Goal: Transaction & Acquisition: Purchase product/service

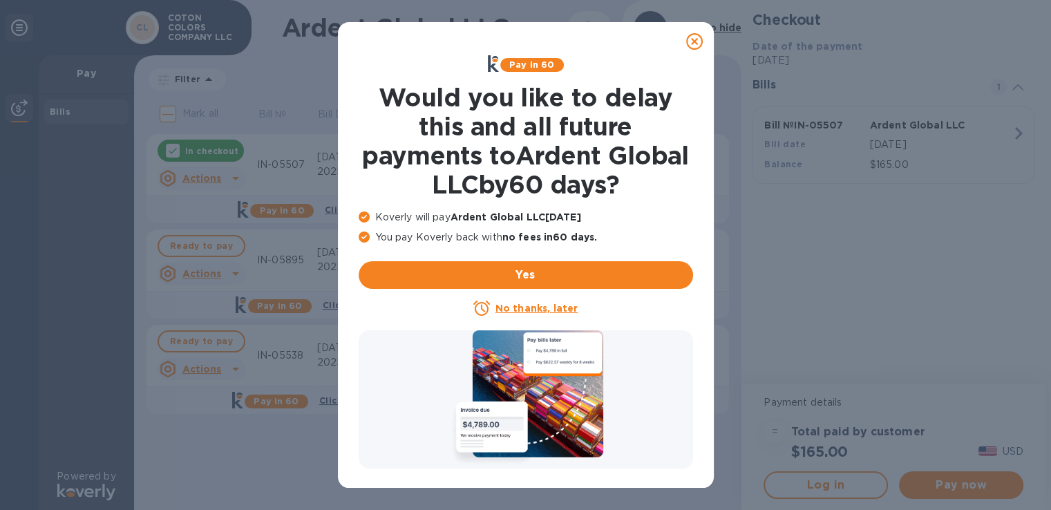
click at [700, 39] on icon at bounding box center [694, 41] width 17 height 17
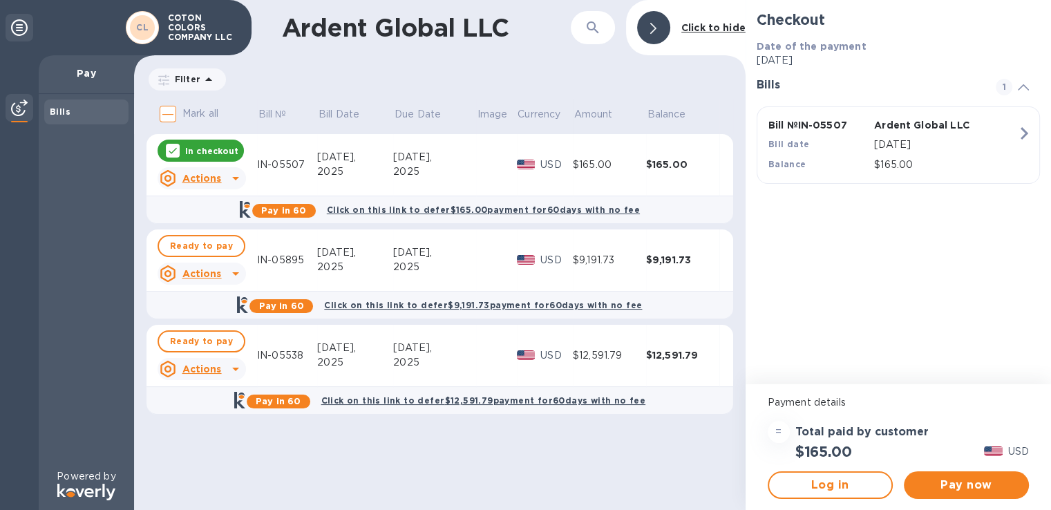
click at [177, 150] on icon at bounding box center [172, 150] width 11 height 11
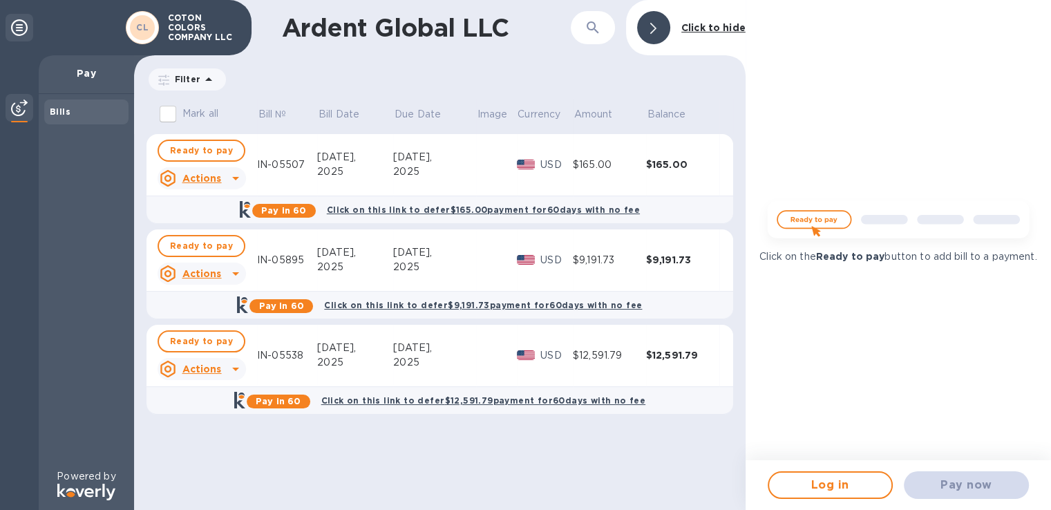
click at [206, 268] on u "Actions" at bounding box center [201, 273] width 39 height 11
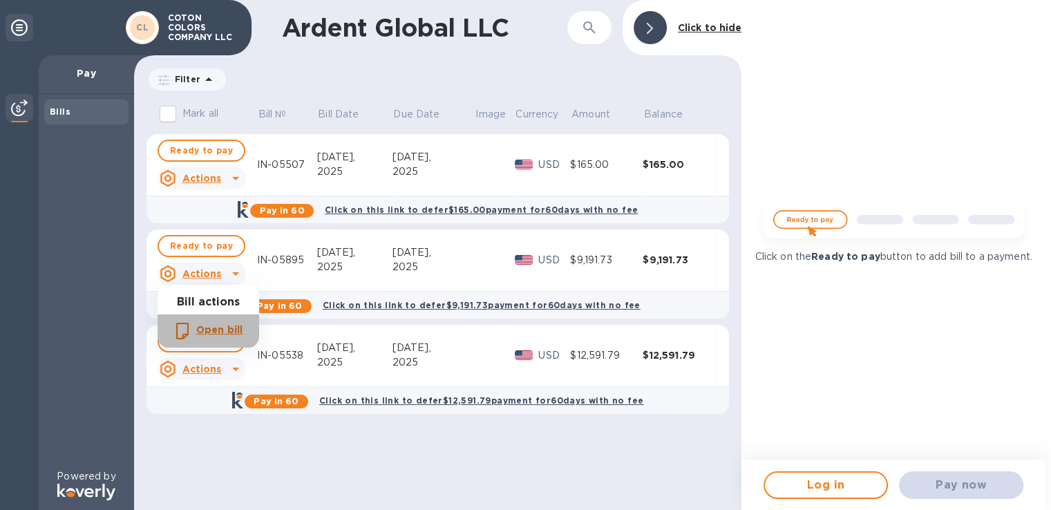
click at [207, 333] on b "Open bill" at bounding box center [219, 329] width 46 height 11
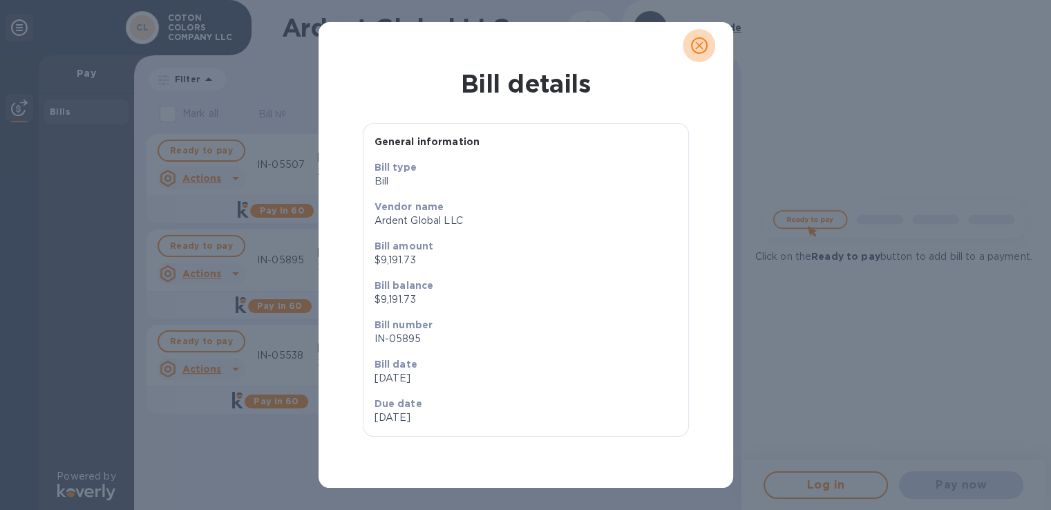
click at [700, 50] on icon "close" at bounding box center [700, 46] width 14 height 14
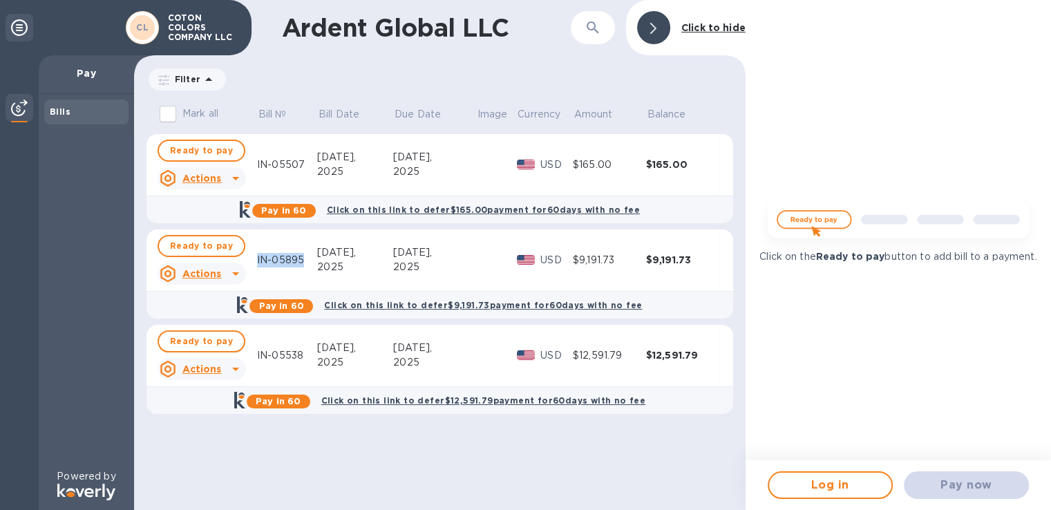
drag, startPoint x: 304, startPoint y: 259, endPoint x: 256, endPoint y: 259, distance: 48.4
click at [256, 259] on tr "Ready to pay Actions IN-05895 [DATE] [DATE] USD $9,191.73 $9,191.73" at bounding box center [440, 261] width 587 height 62
copy div "IN-05895"
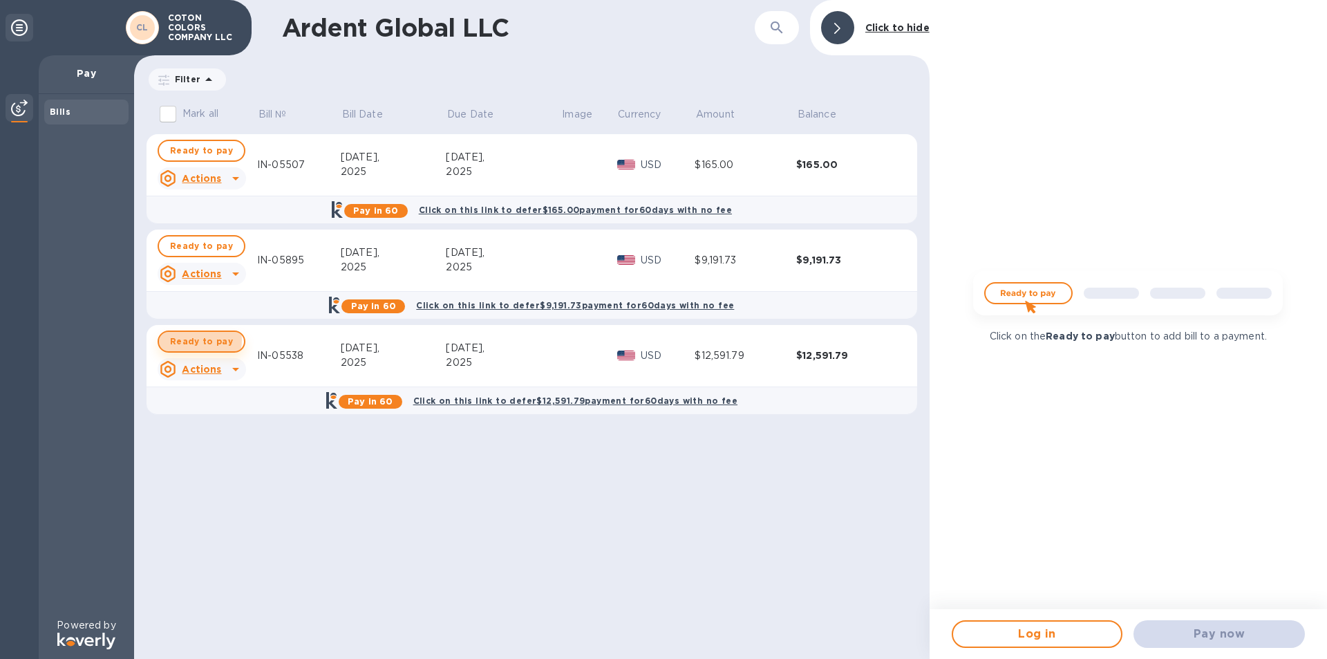
click at [195, 340] on span "Ready to pay" at bounding box center [201, 341] width 63 height 17
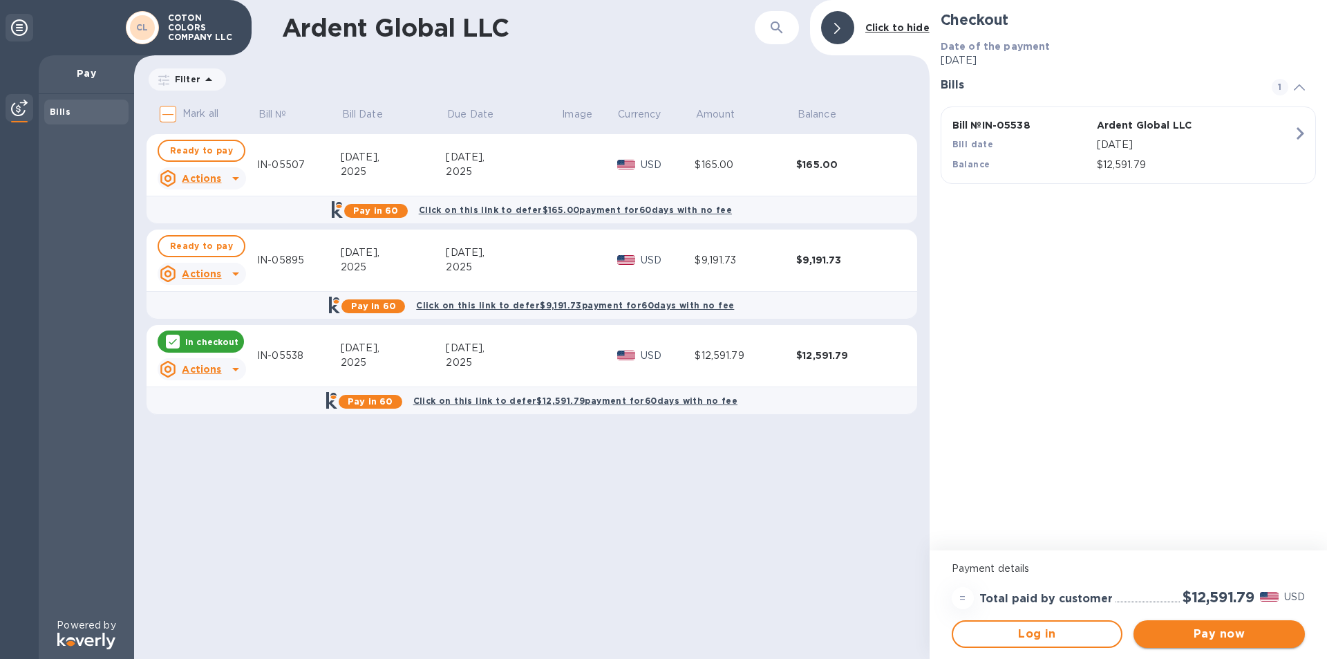
click at [1061, 509] on span "Pay now" at bounding box center [1219, 634] width 149 height 17
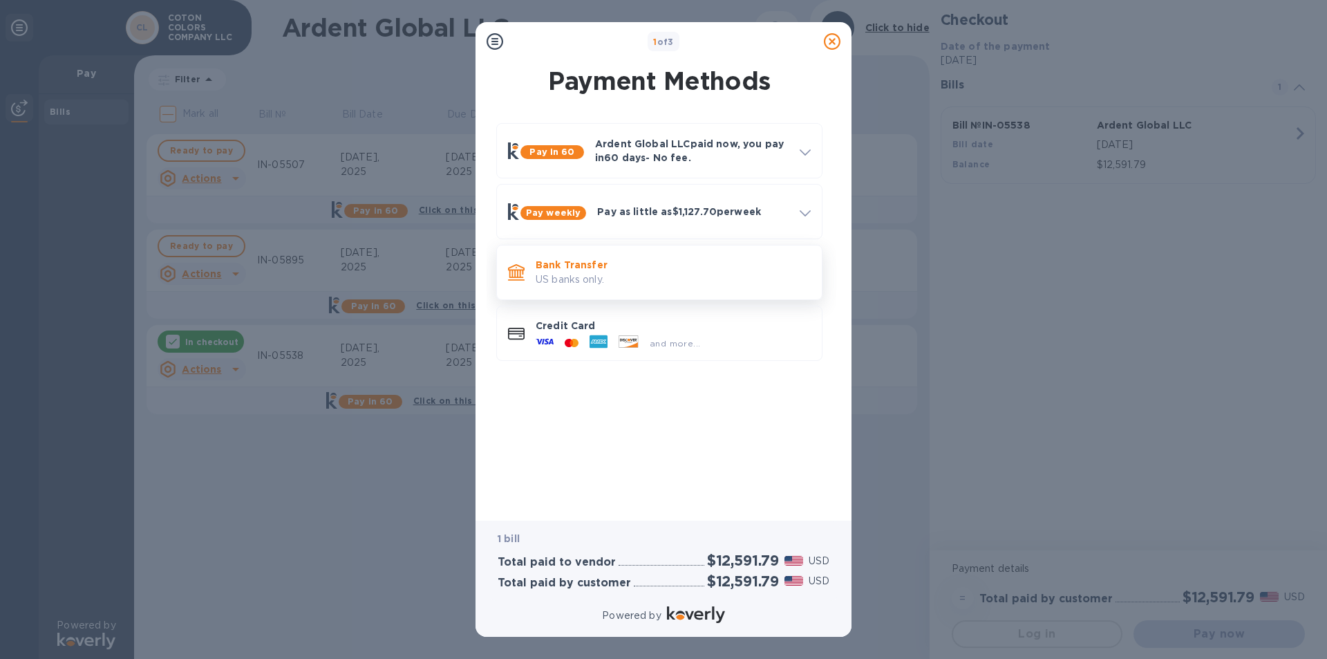
click at [657, 275] on p "US banks only." at bounding box center [673, 279] width 275 height 15
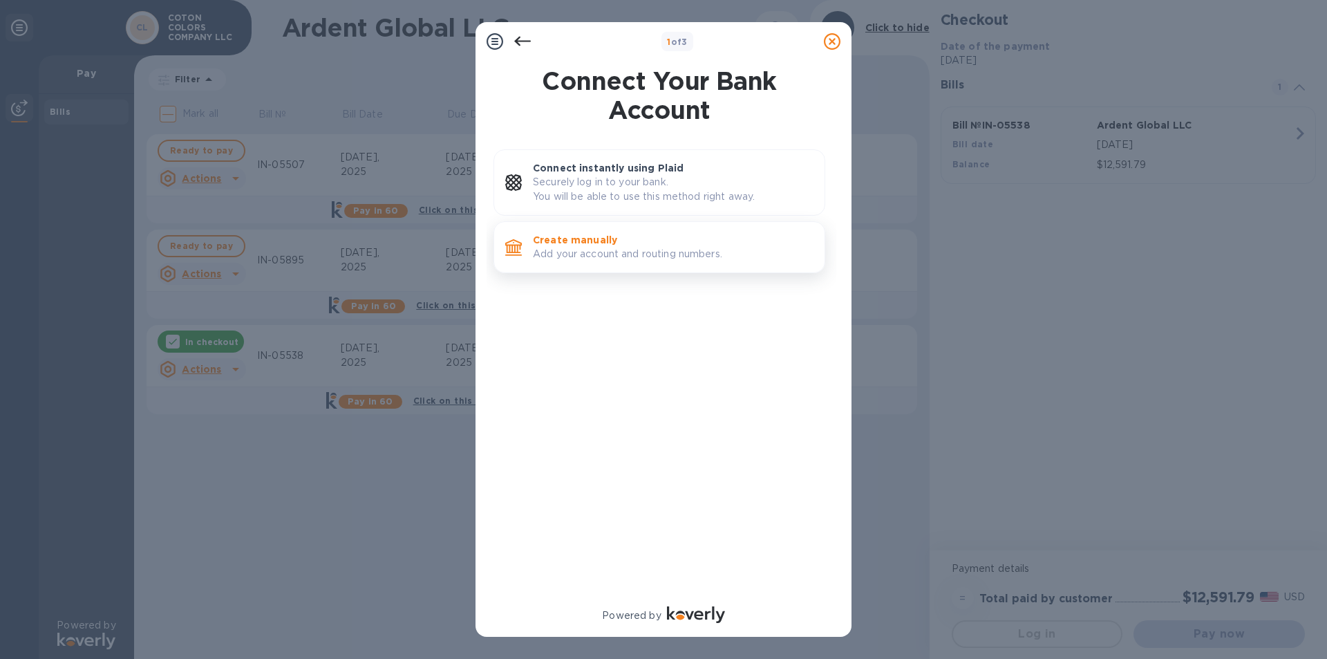
click at [611, 245] on p "Create manually" at bounding box center [673, 240] width 281 height 14
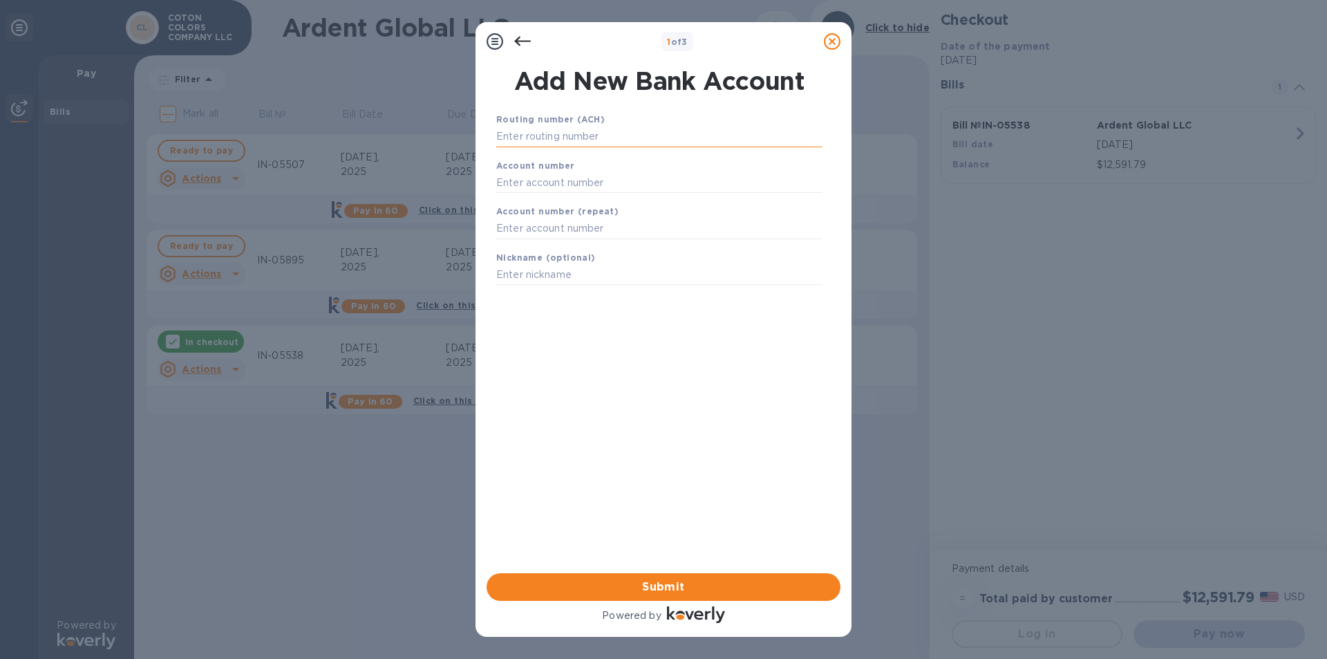
click at [599, 140] on input "text" at bounding box center [659, 137] width 326 height 21
type input "063116986"
click at [556, 200] on input "text" at bounding box center [659, 199] width 326 height 21
type input "900006255"
click at [541, 241] on input "text" at bounding box center [659, 246] width 326 height 21
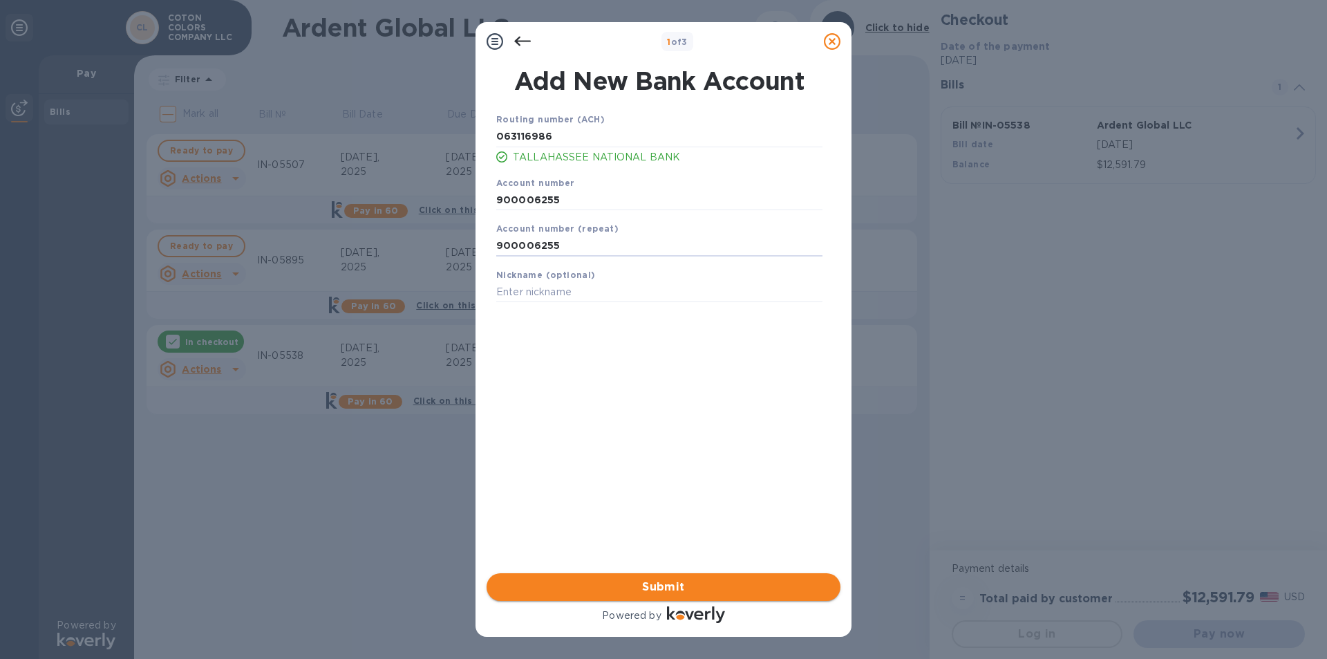
type input "900006255"
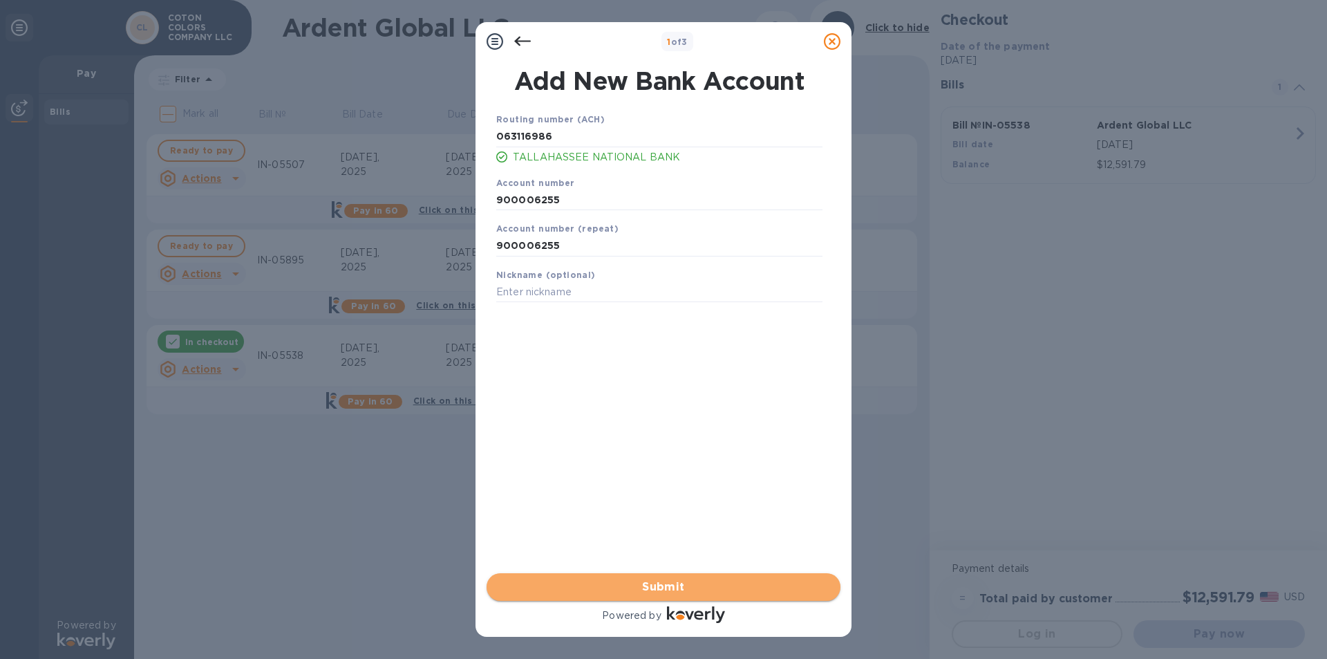
click at [630, 509] on span "Submit" at bounding box center [664, 587] width 332 height 17
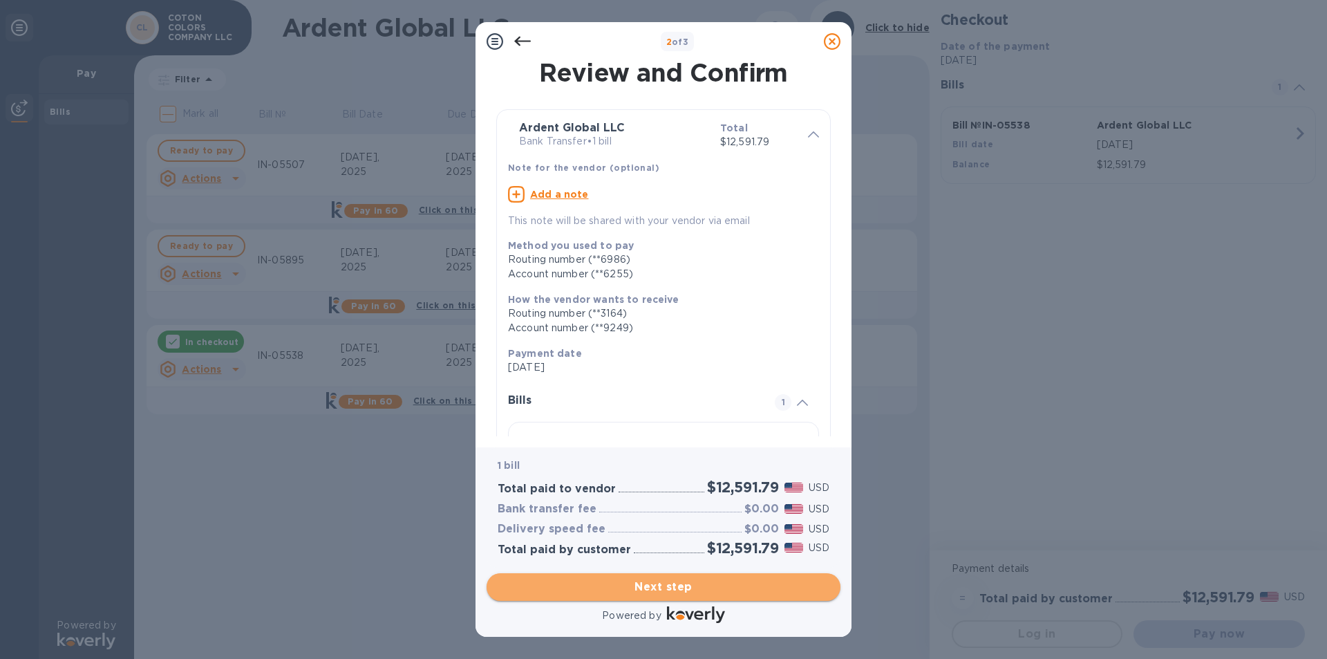
click at [662, 509] on span "Next step" at bounding box center [664, 587] width 332 height 17
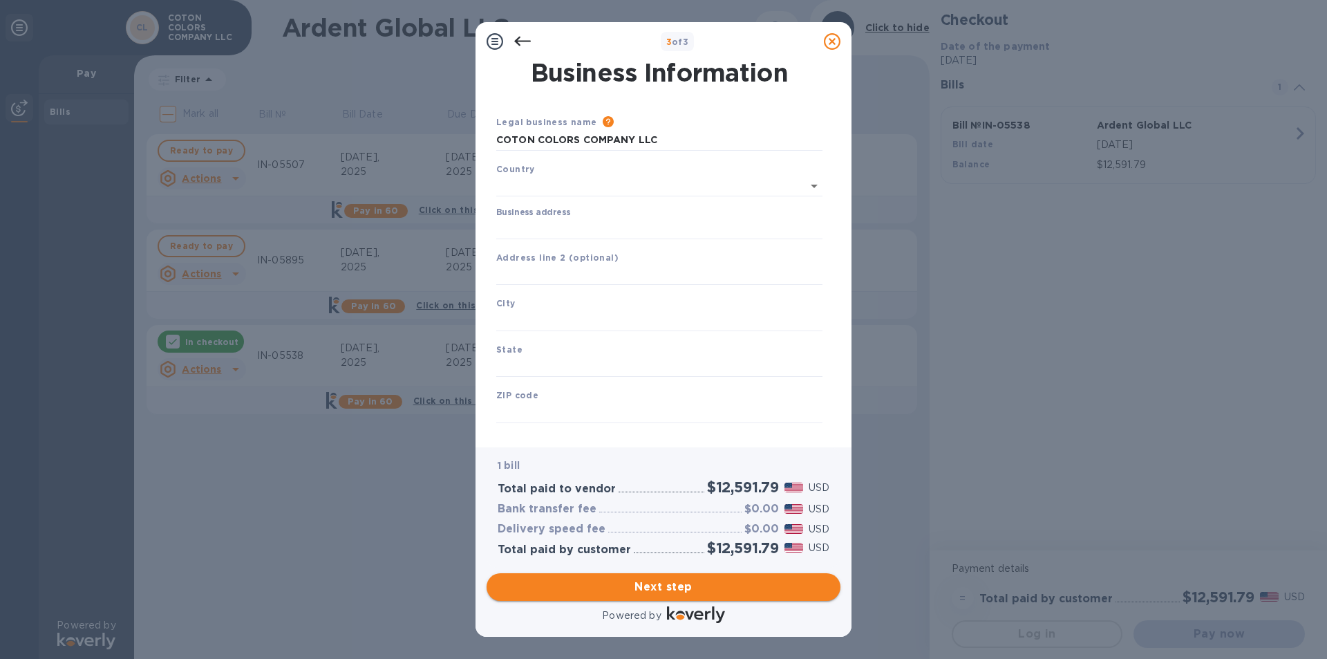
type input "[GEOGRAPHIC_DATA]"
click at [541, 227] on input "Business address" at bounding box center [659, 226] width 326 height 21
type input "[STREET_ADDRESS]"
click at [533, 313] on input "text" at bounding box center [659, 318] width 326 height 21
type input "Tallahassee"
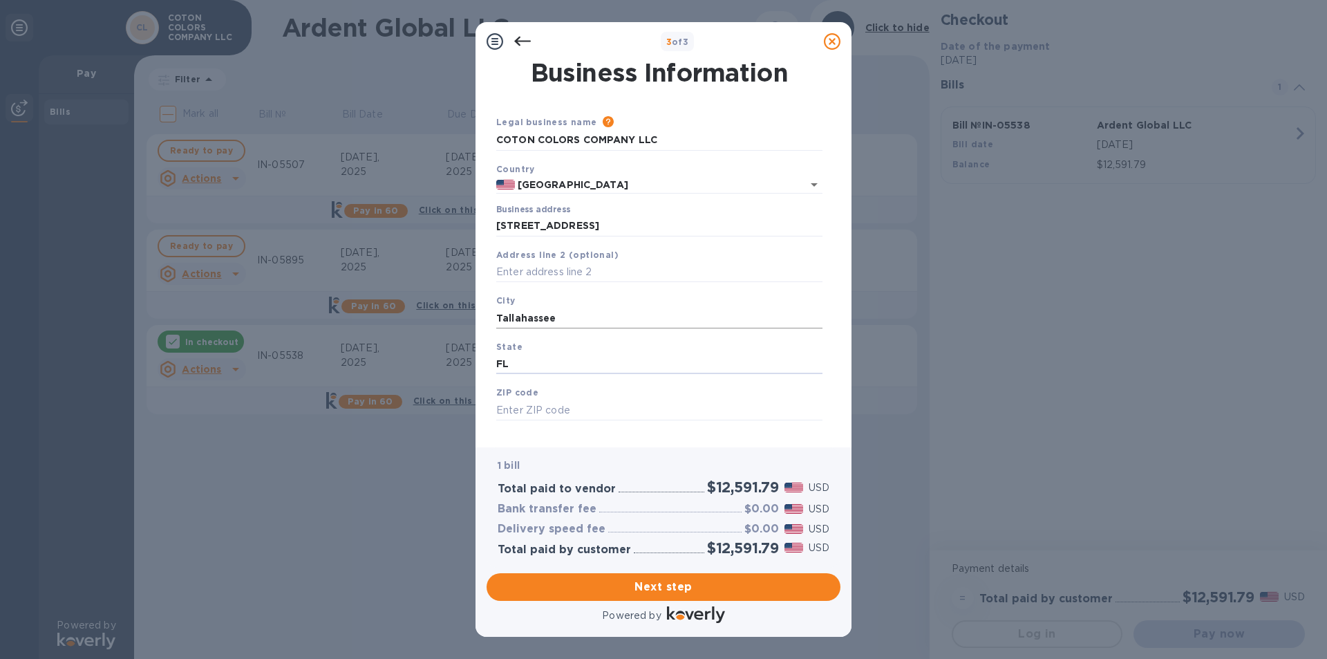
type input "FL"
type input "32308"
click at [635, 509] on span "Next step" at bounding box center [664, 587] width 332 height 17
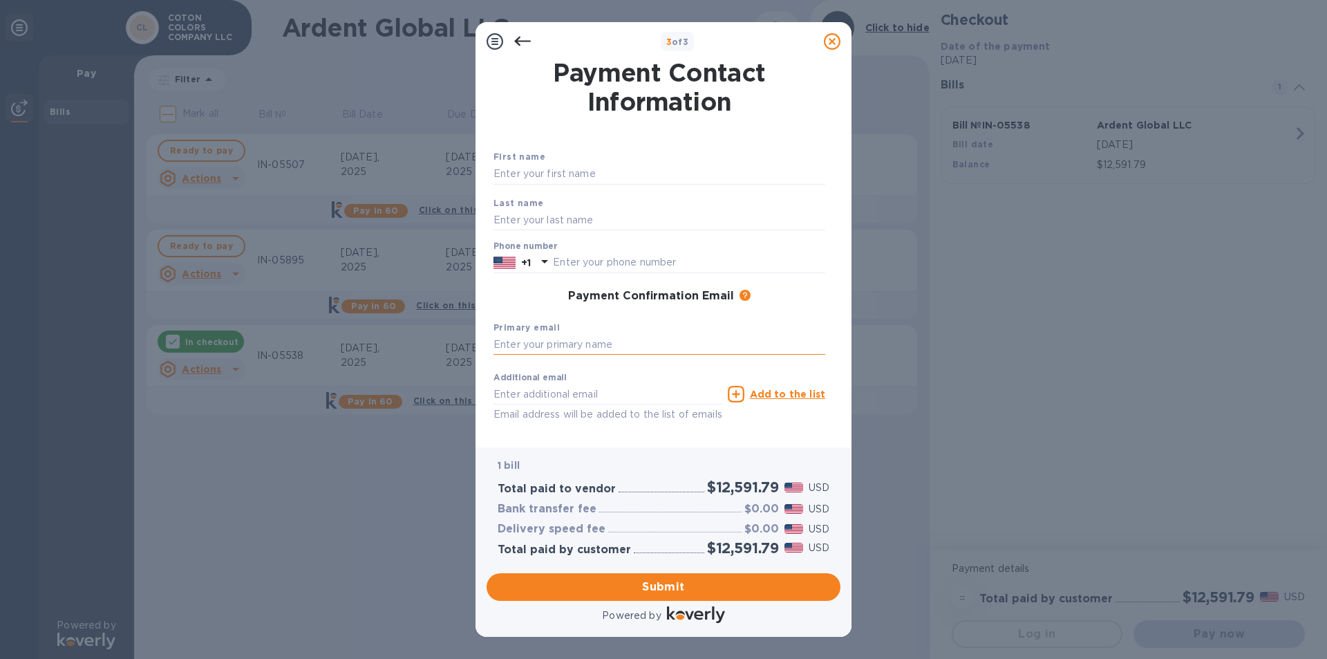
click at [544, 342] on input "text" at bounding box center [660, 345] width 332 height 21
type input "[EMAIL_ADDRESS][DOMAIN_NAME]"
click at [501, 392] on input "text" at bounding box center [608, 394] width 229 height 21
type input "[EMAIL_ADDRESS][DOMAIN_NAME]"
click at [565, 178] on input "text" at bounding box center [660, 174] width 332 height 21
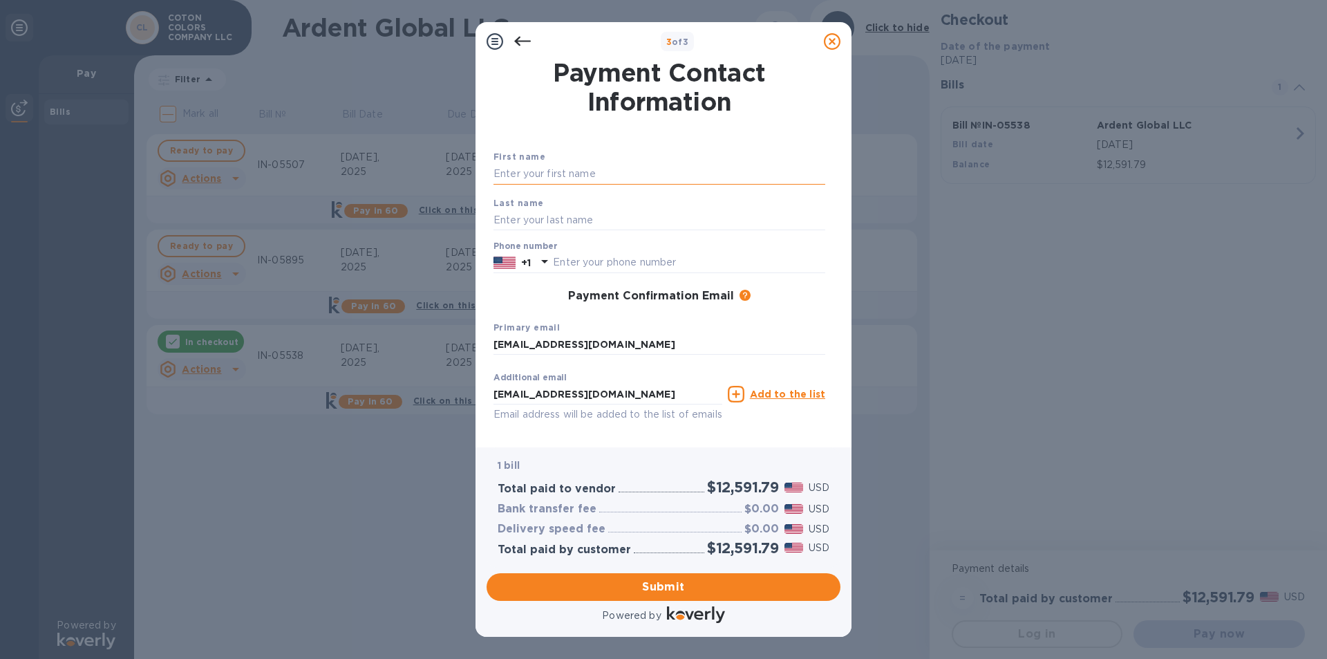
type input "[PERSON_NAME]"
type input "8503831111"
click at [657, 509] on span "Submit" at bounding box center [664, 587] width 332 height 17
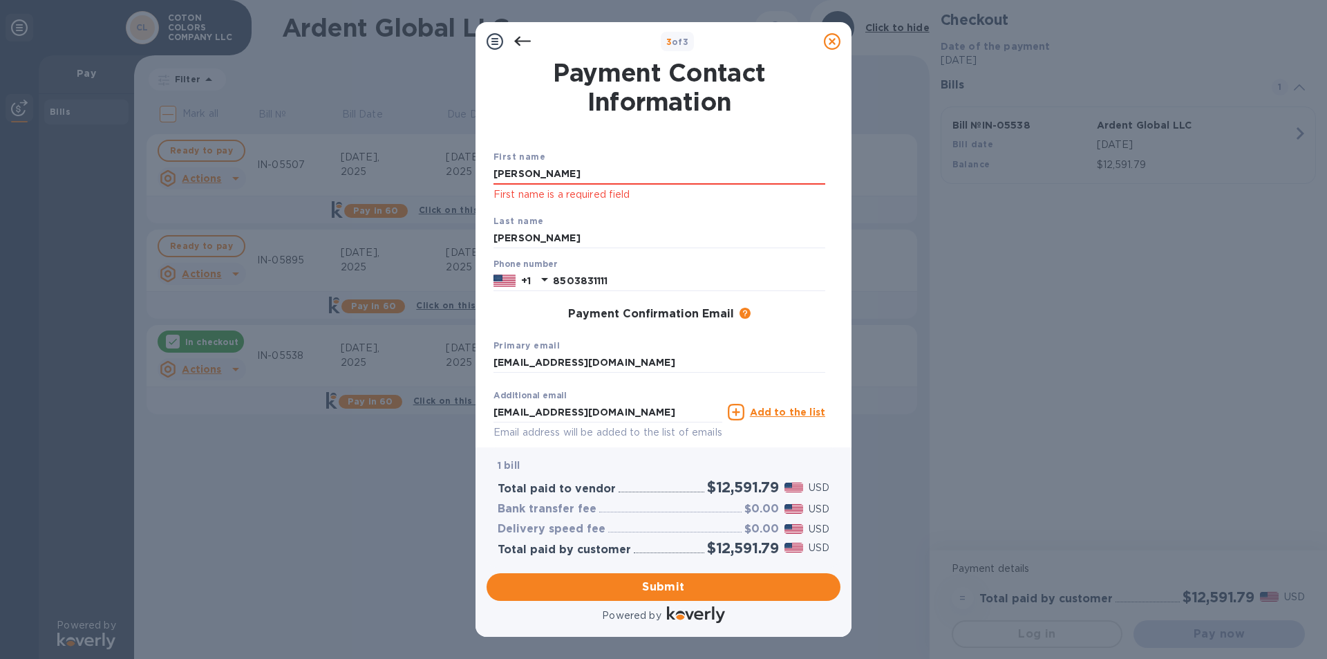
drag, startPoint x: 575, startPoint y: 173, endPoint x: 473, endPoint y: 171, distance: 102.3
click at [473, 171] on div "3 of 3 Payment Contact Information First name [PERSON_NAME] First name is a req…" at bounding box center [663, 329] width 1327 height 659
type input "[PERSON_NAME]"
click at [718, 208] on div "Last name [PERSON_NAME]" at bounding box center [659, 231] width 343 height 46
click at [700, 241] on input "[PERSON_NAME]" at bounding box center [660, 238] width 332 height 21
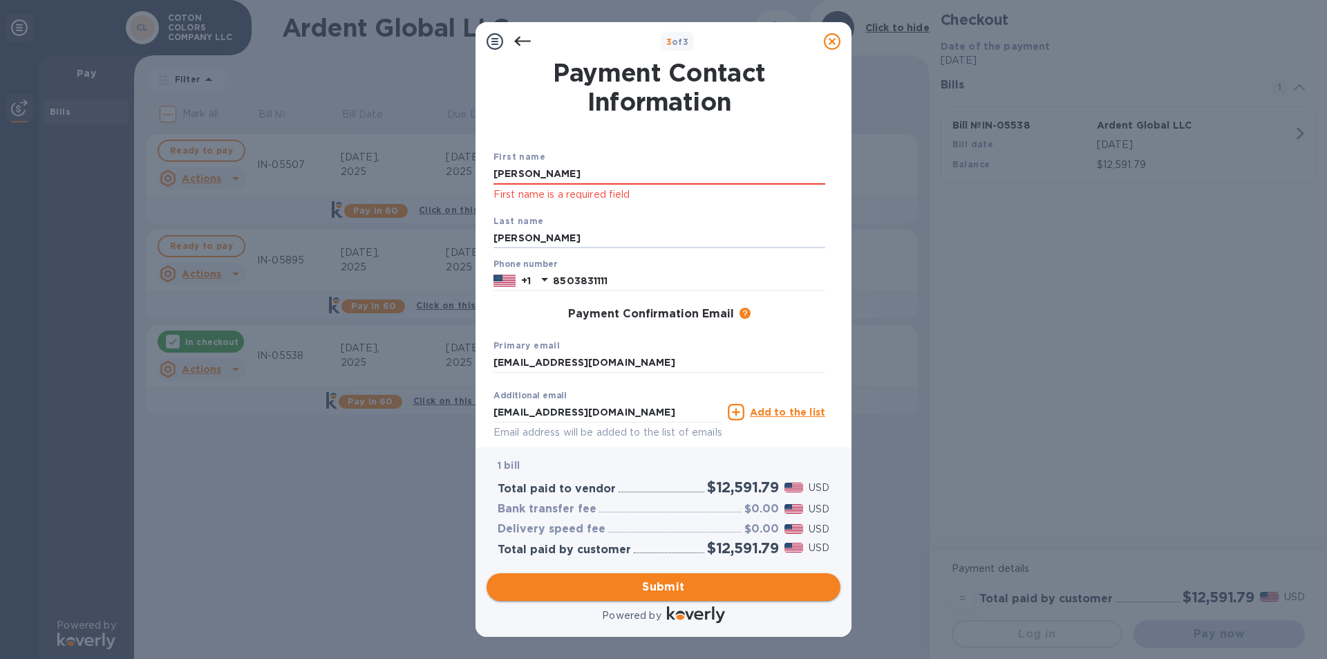
click at [657, 509] on span "Submit" at bounding box center [664, 587] width 332 height 17
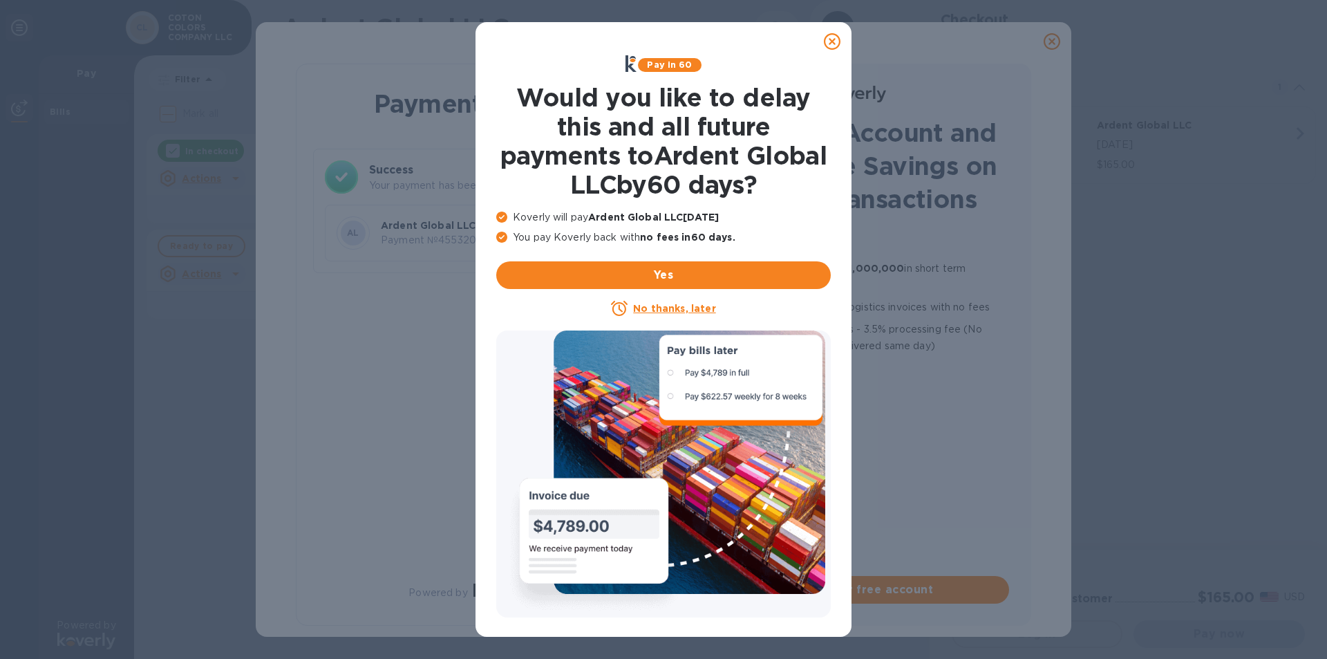
click at [830, 39] on icon at bounding box center [832, 41] width 17 height 17
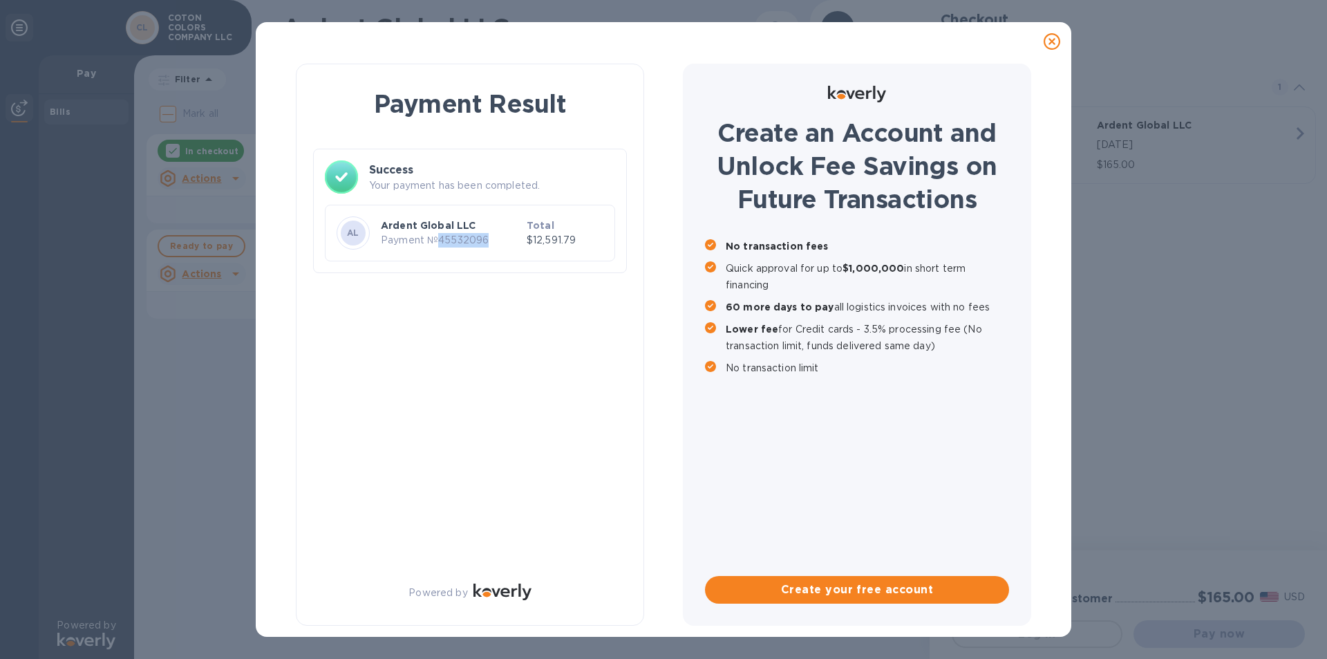
drag, startPoint x: 437, startPoint y: 242, endPoint x: 490, endPoint y: 244, distance: 53.3
click at [490, 244] on p "Payment № 45532096" at bounding box center [451, 240] width 140 height 15
copy p "45532096"
